Goal: Information Seeking & Learning: Learn about a topic

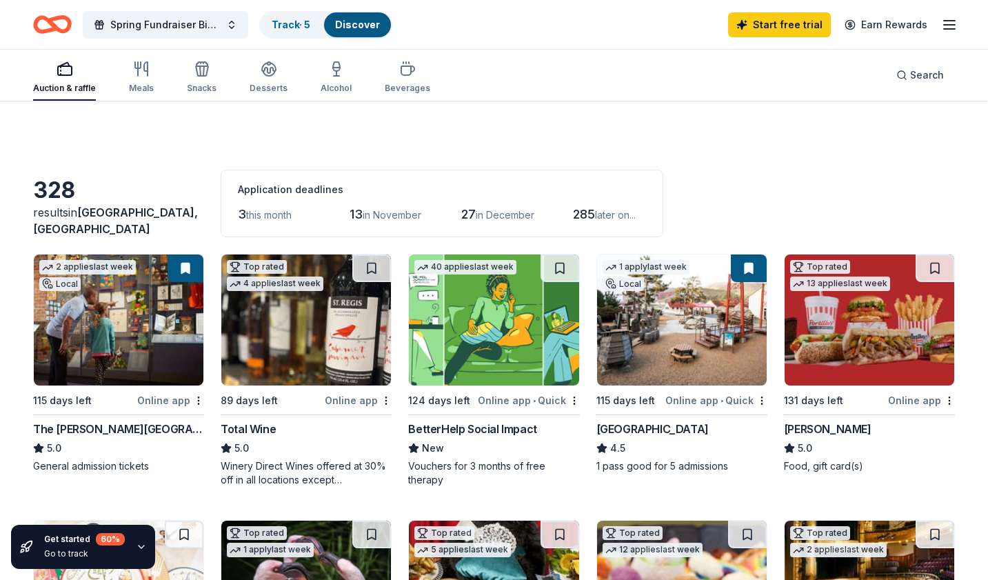
scroll to position [145, 0]
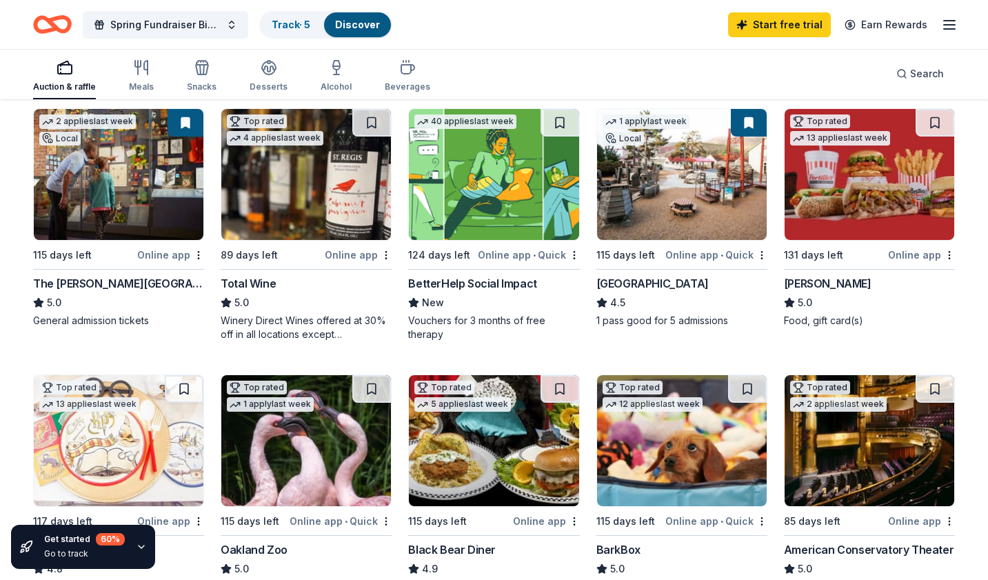
click at [131, 201] on img at bounding box center [119, 174] width 170 height 131
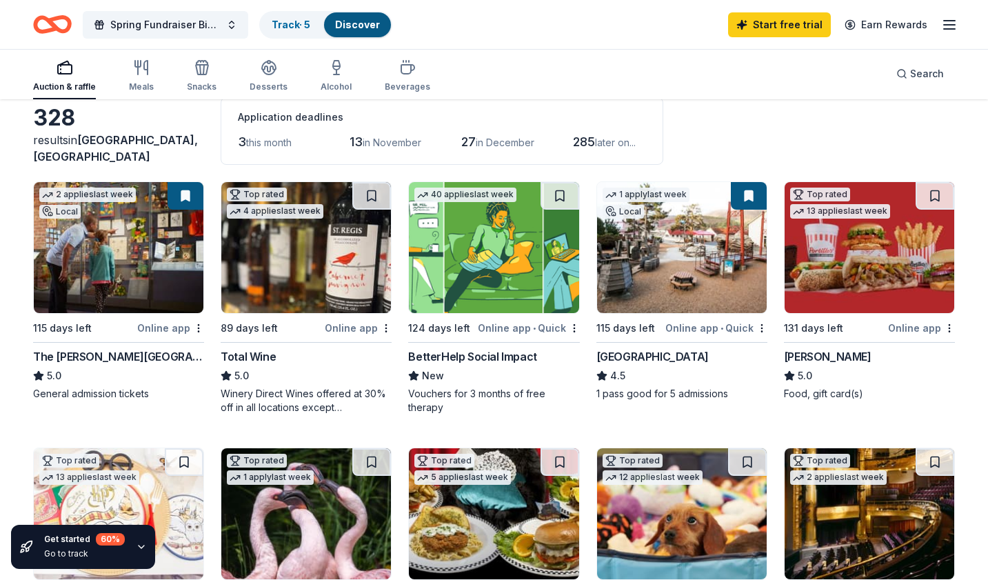
scroll to position [0, 0]
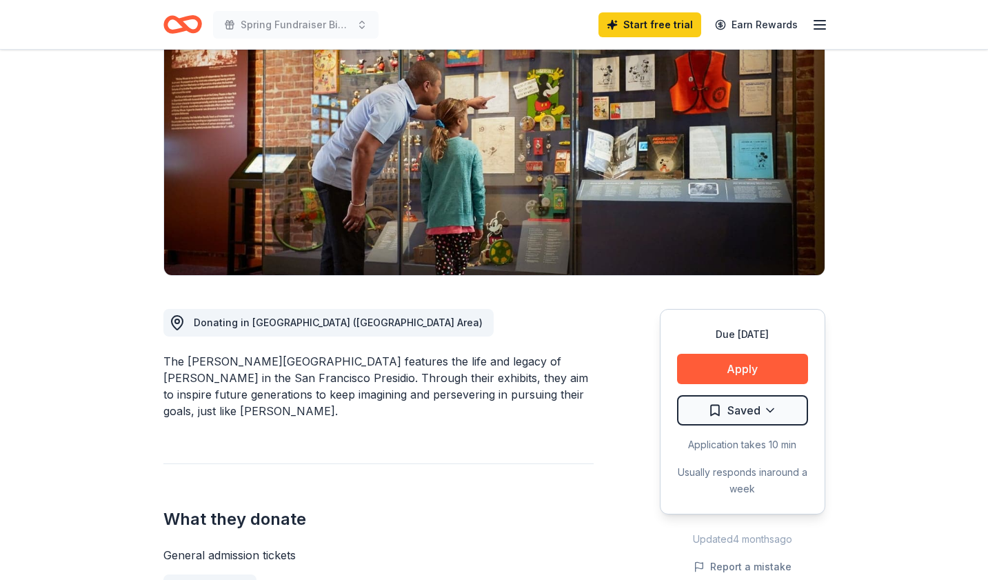
scroll to position [167, 0]
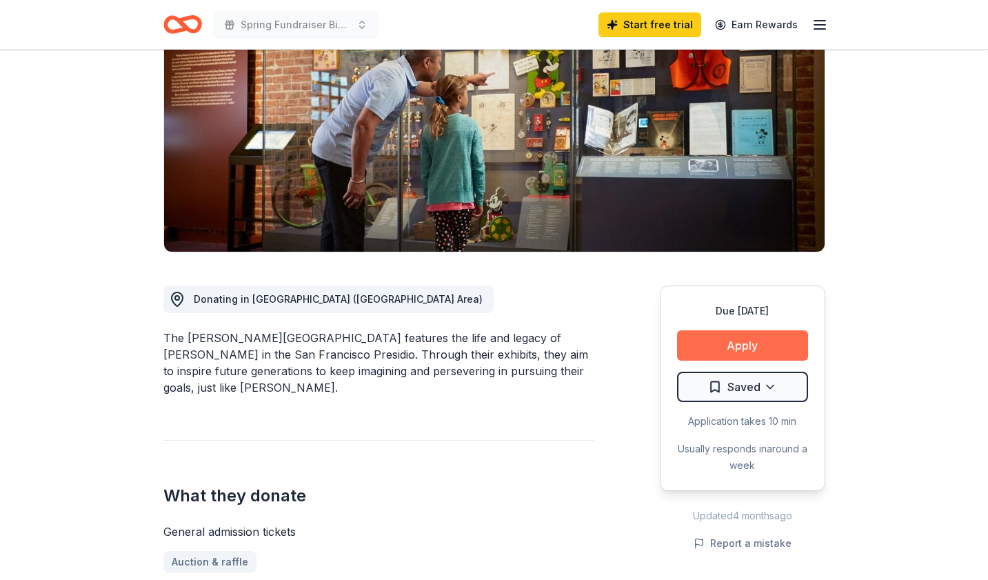
click at [720, 341] on button "Apply" at bounding box center [742, 345] width 131 height 30
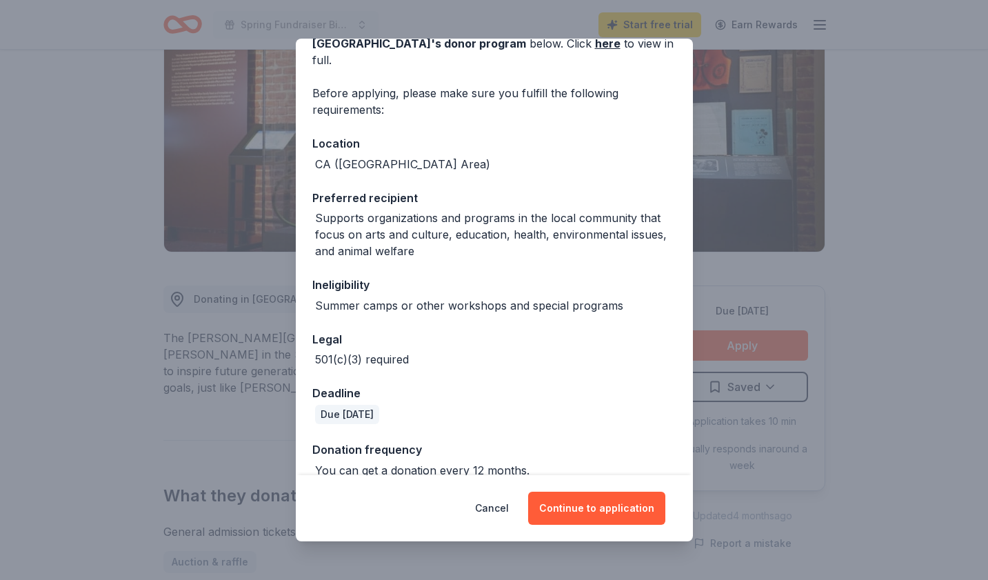
scroll to position [90, 0]
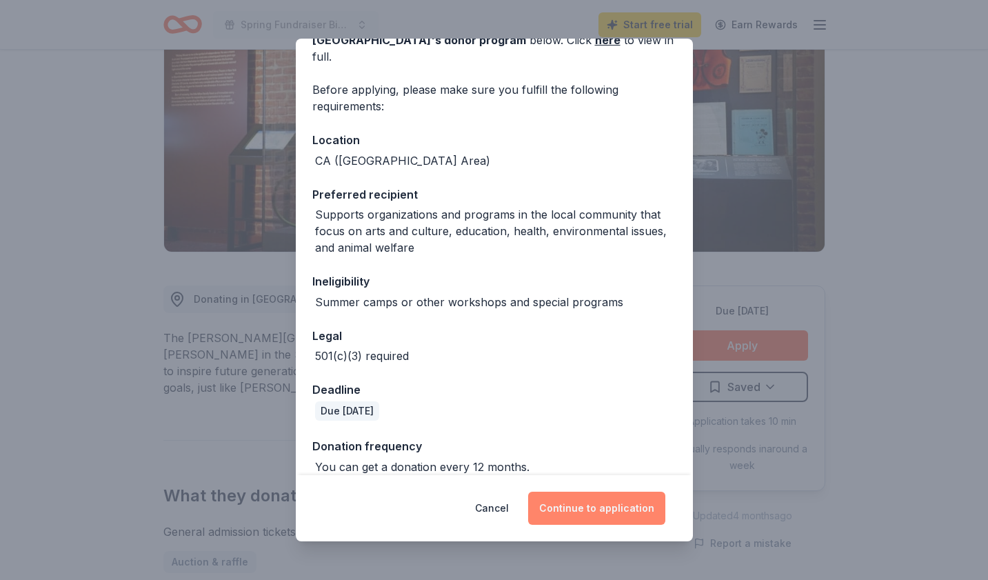
click at [578, 500] on button "Continue to application" at bounding box center [596, 508] width 137 height 33
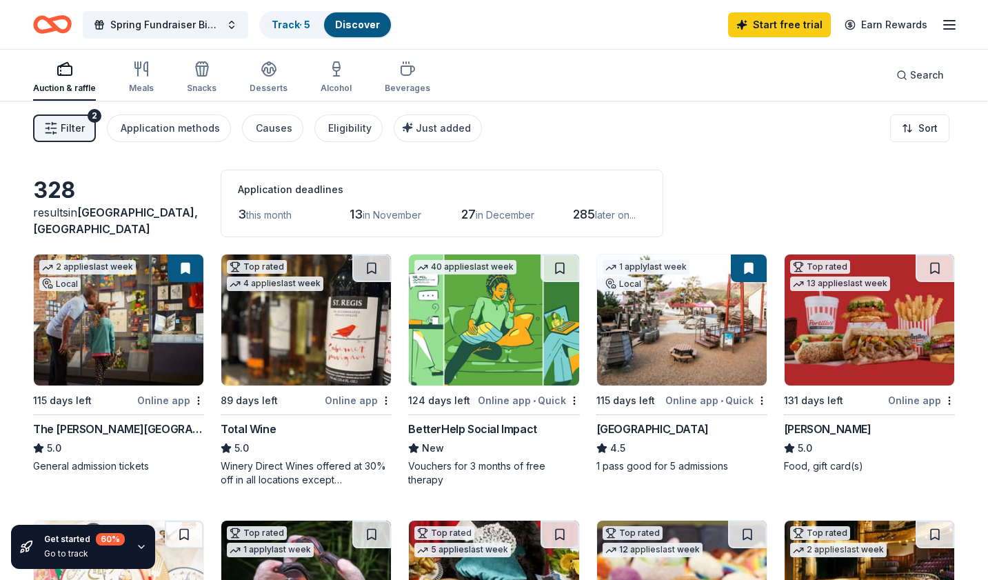
click at [84, 125] on button "Filter 2" at bounding box center [64, 128] width 63 height 28
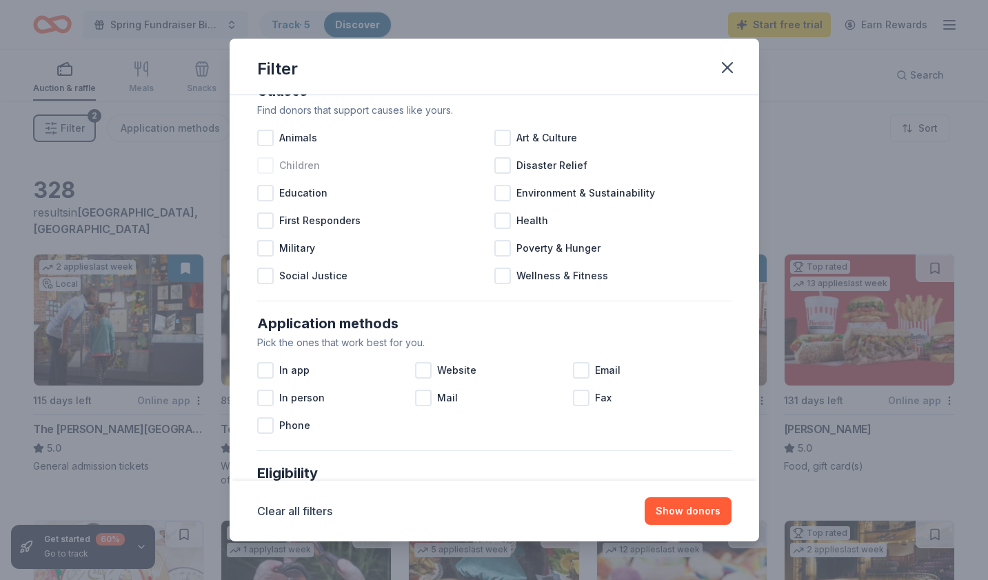
scroll to position [32, 0]
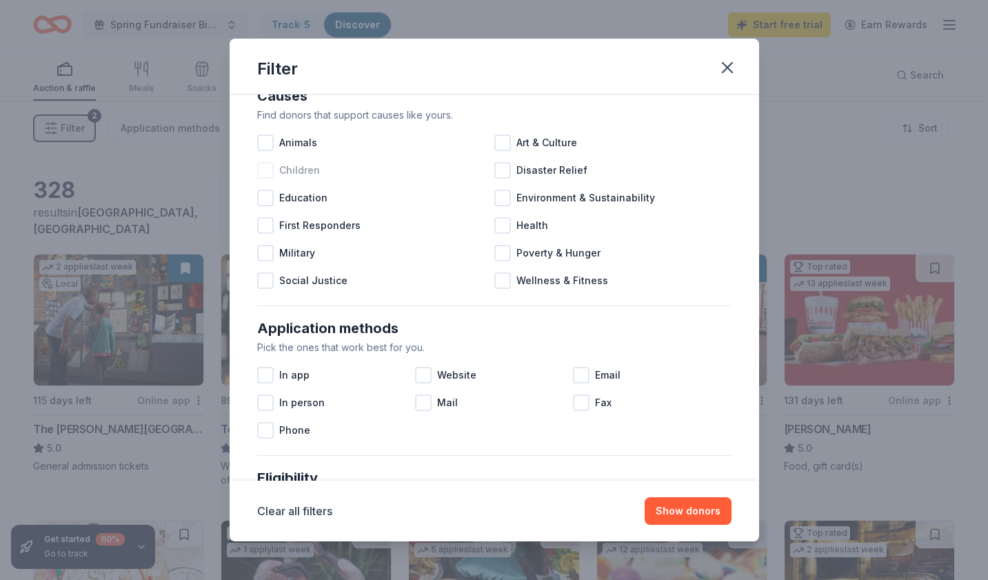
click at [267, 172] on div at bounding box center [265, 170] width 17 height 17
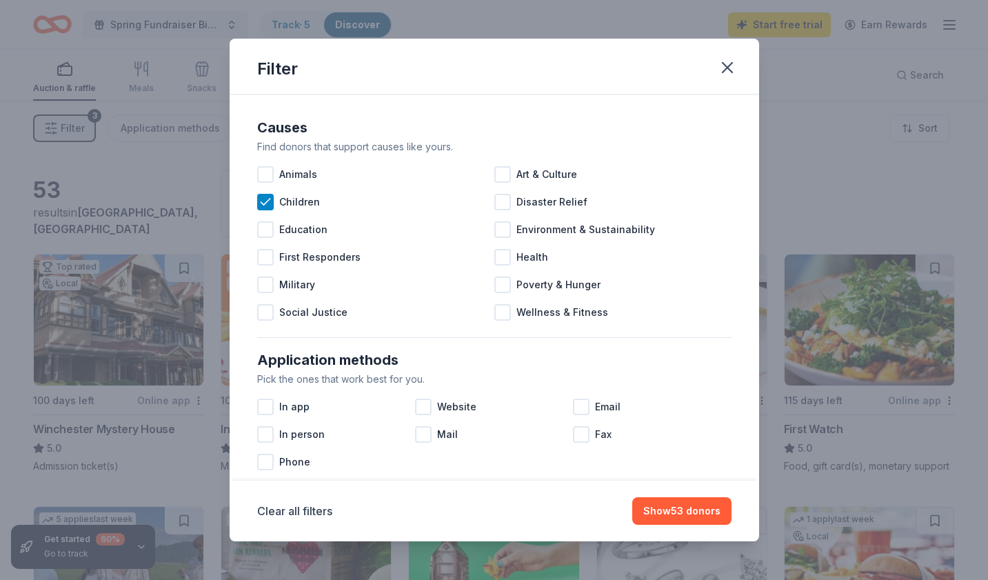
scroll to position [29, 0]
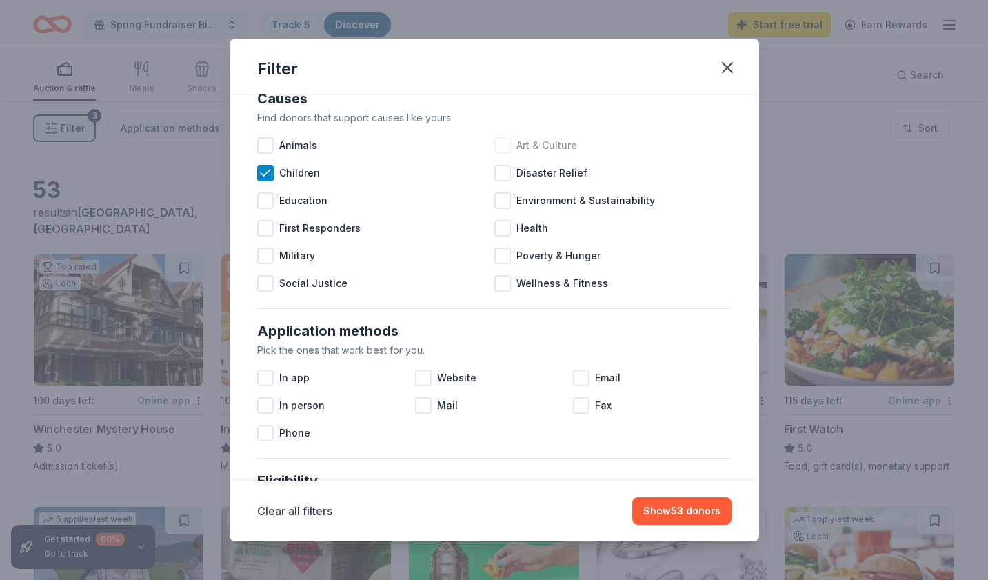
click at [505, 150] on div at bounding box center [502, 145] width 17 height 17
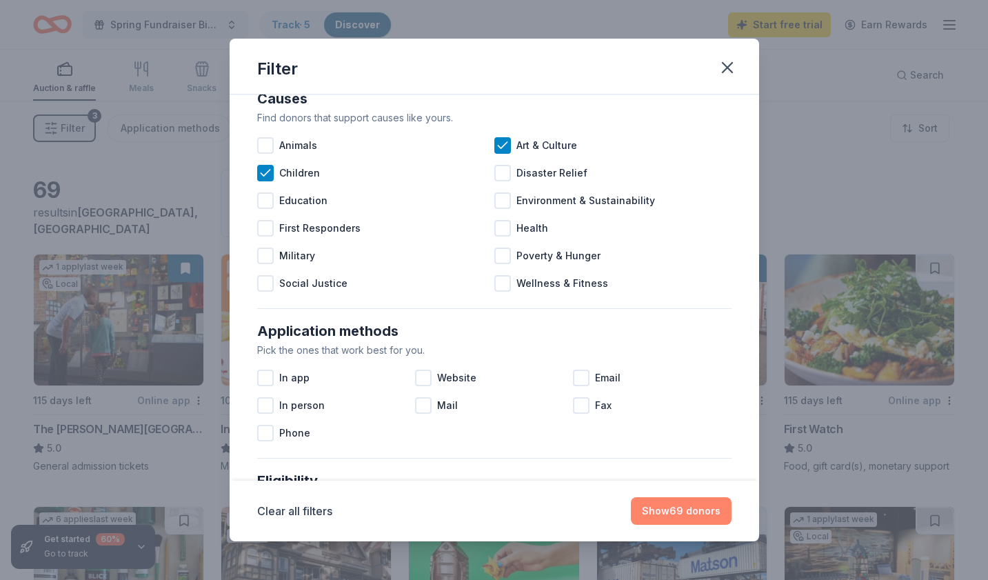
click at [682, 509] on button "Show 69 donors" at bounding box center [681, 511] width 101 height 28
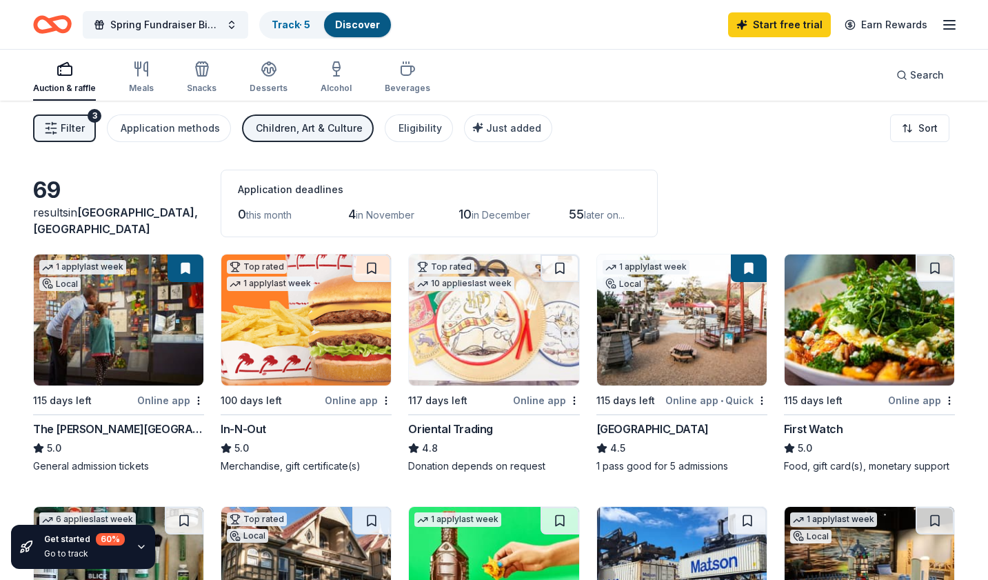
click at [72, 125] on span "Filter" at bounding box center [73, 128] width 24 height 17
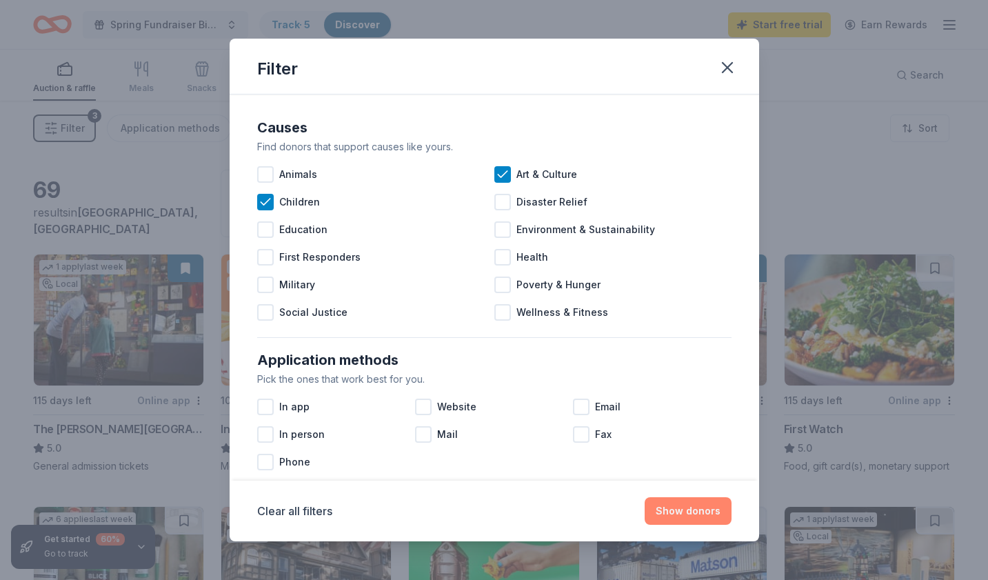
click at [691, 509] on button "Show donors" at bounding box center [688, 511] width 87 height 28
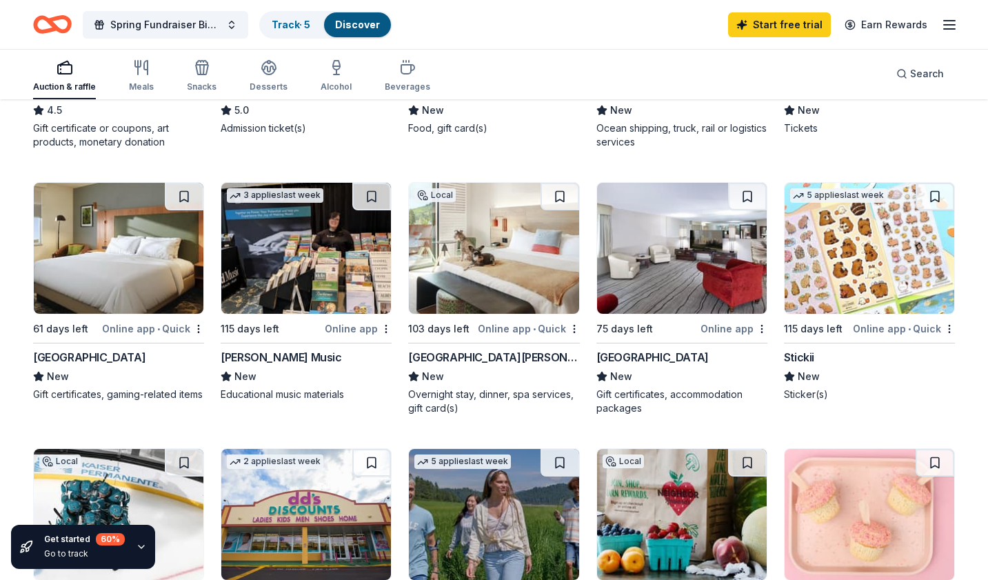
scroll to position [571, 0]
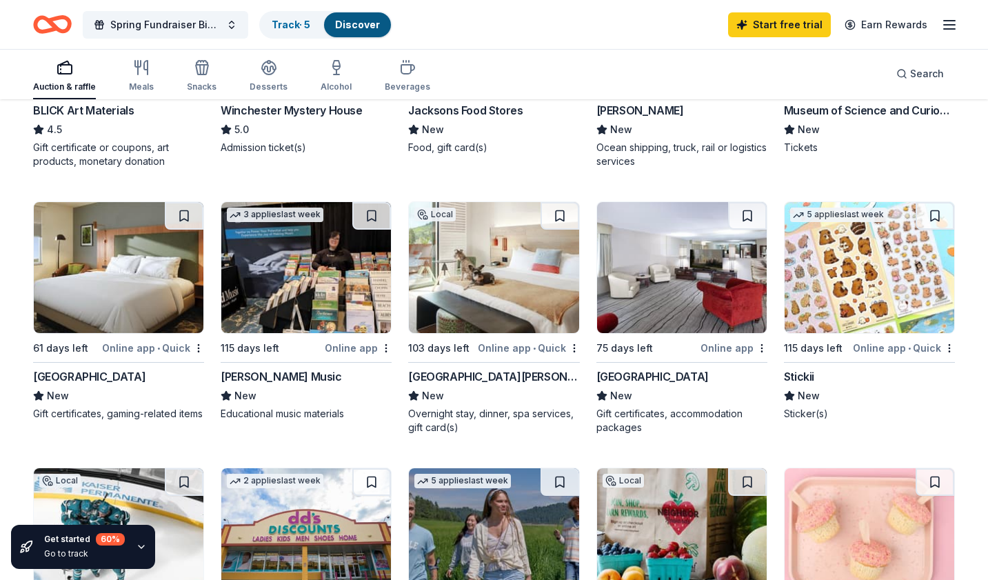
click at [479, 267] on img at bounding box center [494, 267] width 170 height 131
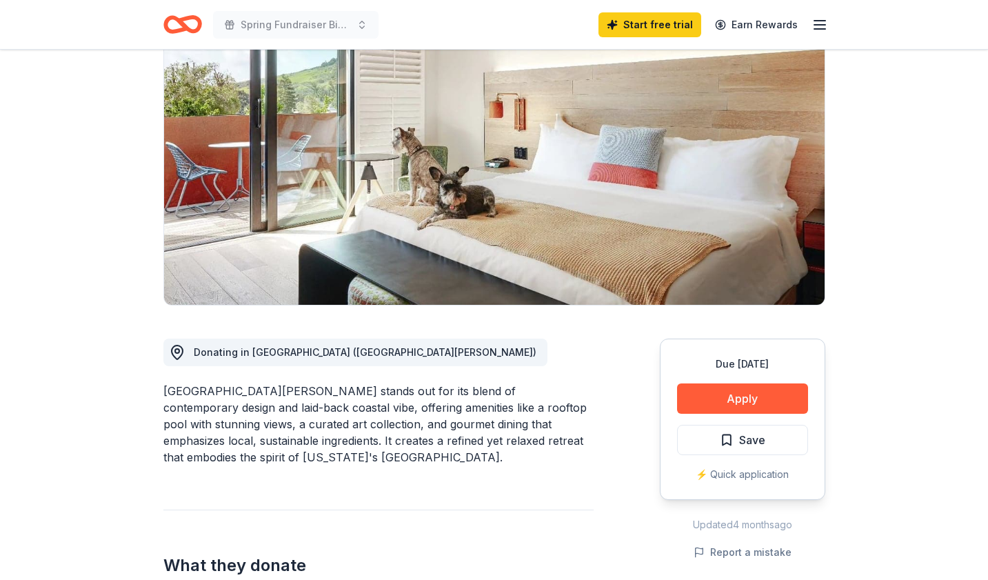
scroll to position [113, 0]
